Goal: Navigation & Orientation: Find specific page/section

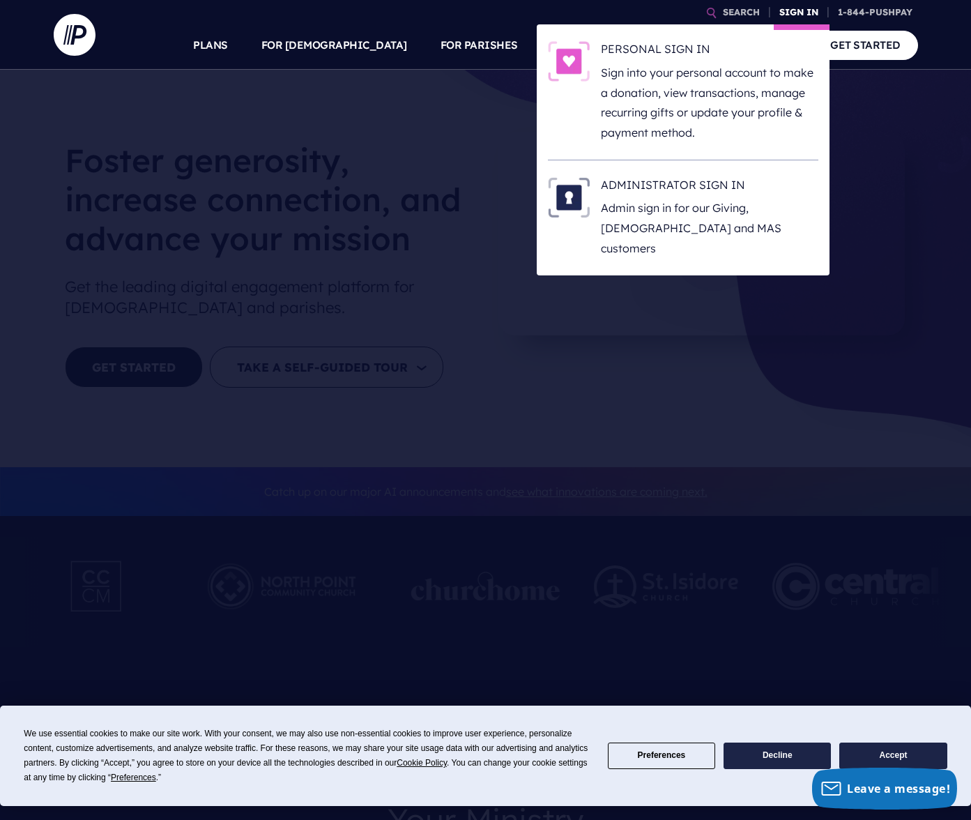
click at [794, 17] on link "SIGN IN" at bounding box center [799, 12] width 50 height 24
click at [668, 43] on h6 "PERSONAL SIGN IN" at bounding box center [710, 51] width 218 height 21
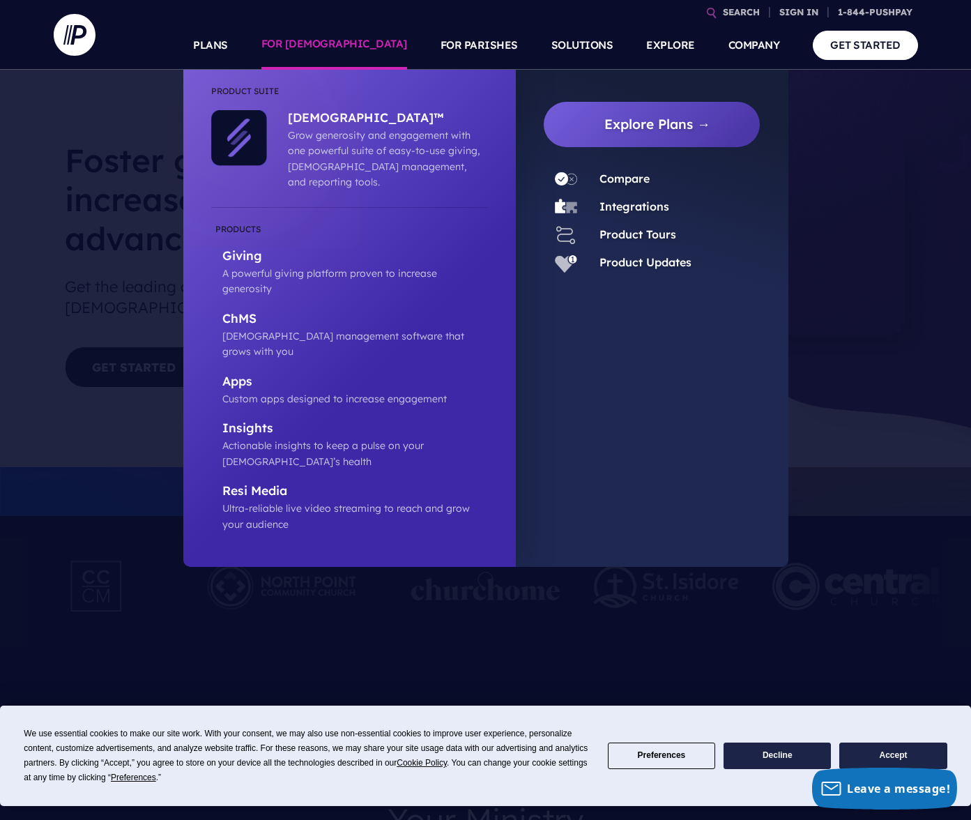
click at [356, 50] on link "FOR [DEMOGRAPHIC_DATA]" at bounding box center [334, 45] width 146 height 49
click at [754, 370] on ul "Explore Plans →" at bounding box center [652, 318] width 273 height 497
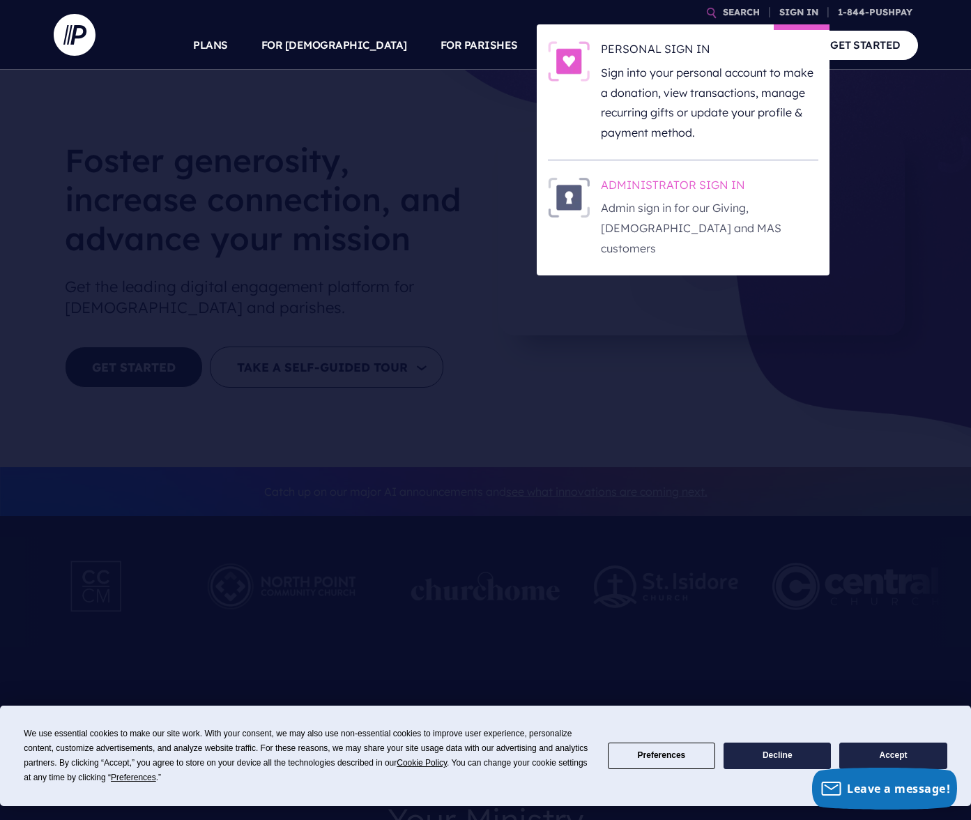
click at [706, 190] on h6 "ADMINISTRATOR SIGN IN" at bounding box center [710, 187] width 218 height 21
